Goal: Navigation & Orientation: Find specific page/section

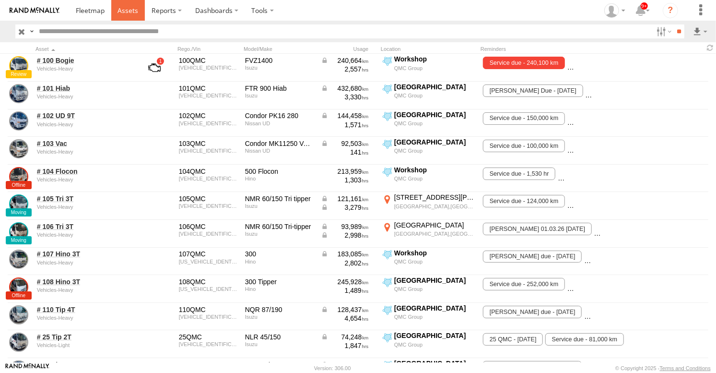
click at [132, 9] on span at bounding box center [127, 10] width 21 height 9
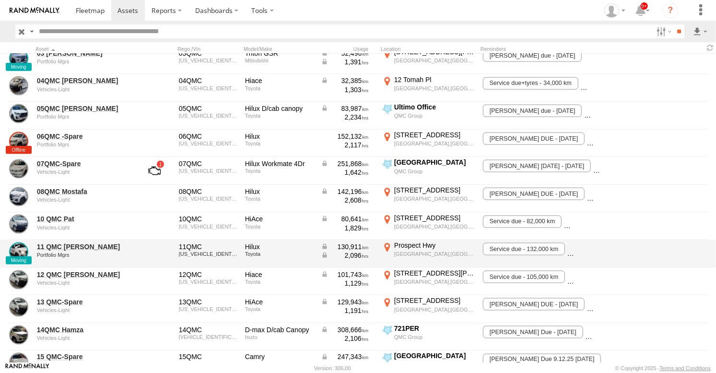
scroll to position [799, 0]
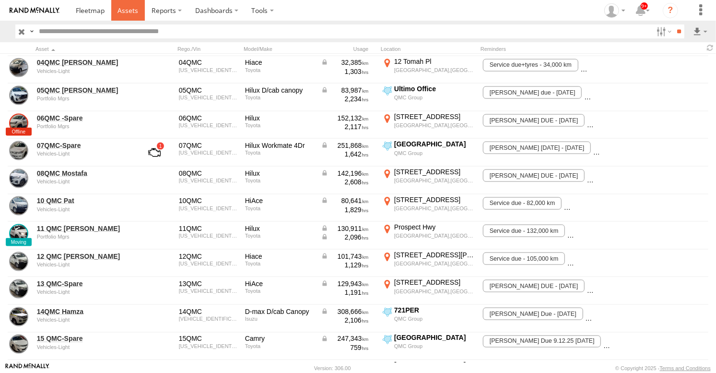
click at [143, 7] on link at bounding box center [128, 10] width 34 height 21
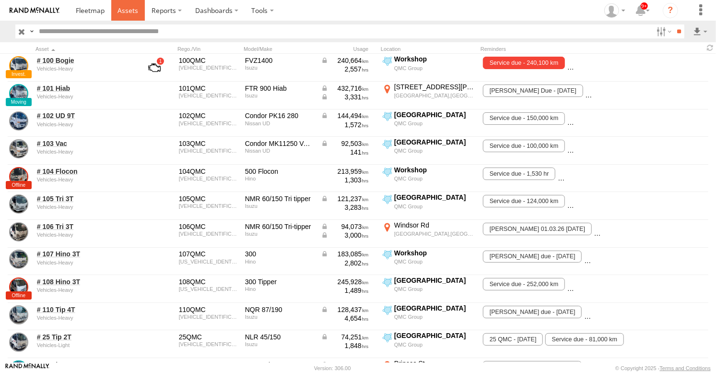
click at [117, 9] on link at bounding box center [128, 10] width 34 height 21
